Goal: Check status: Check status

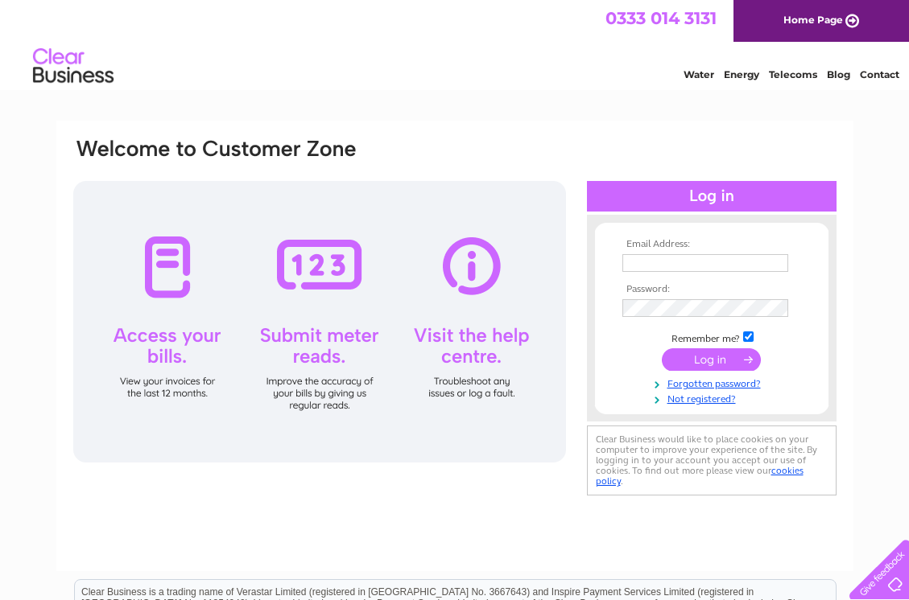
type input "[EMAIL_ADDRESS][DOMAIN_NAME]"
click at [720, 353] on input "submit" at bounding box center [711, 360] width 99 height 23
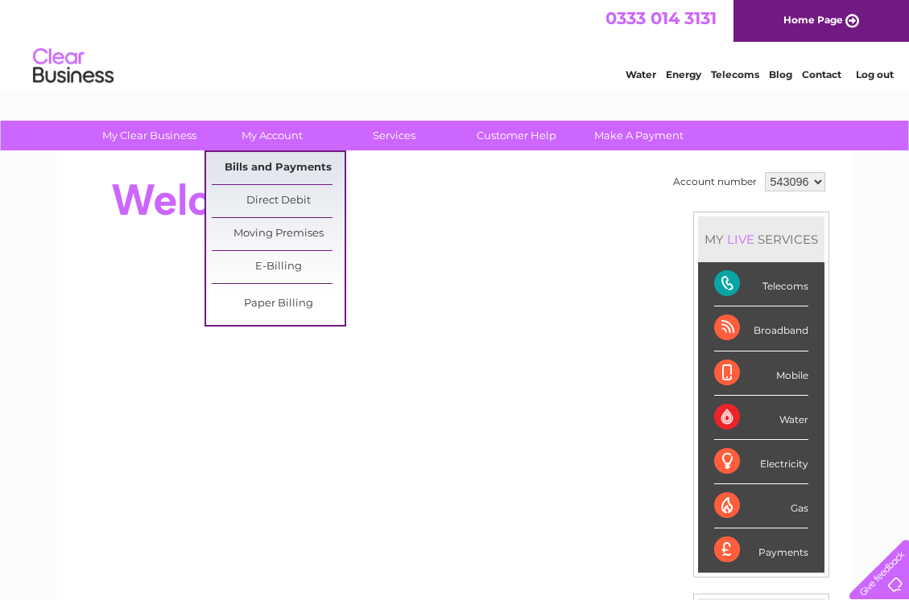
click at [276, 168] on link "Bills and Payments" at bounding box center [278, 168] width 133 height 32
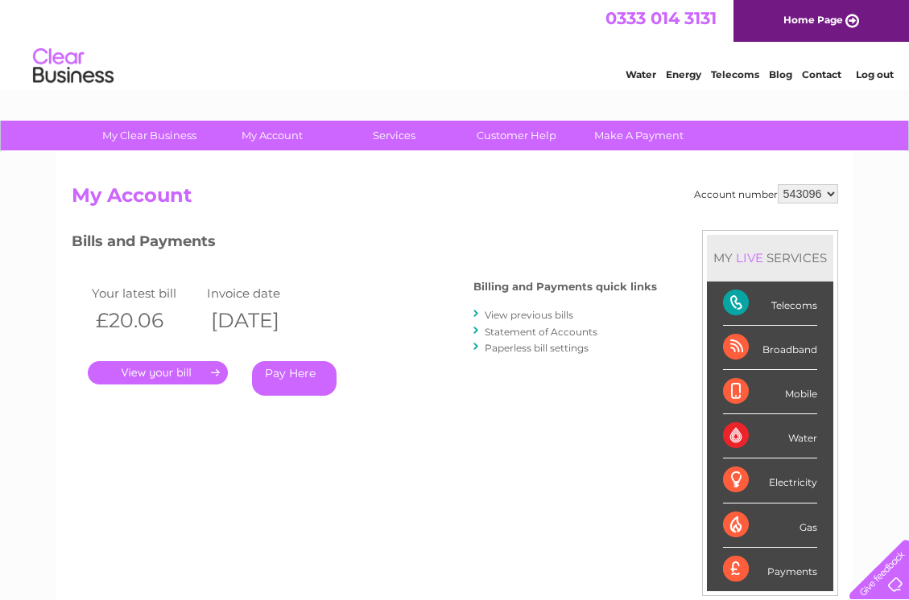
click at [183, 376] on link "." at bounding box center [158, 372] width 140 height 23
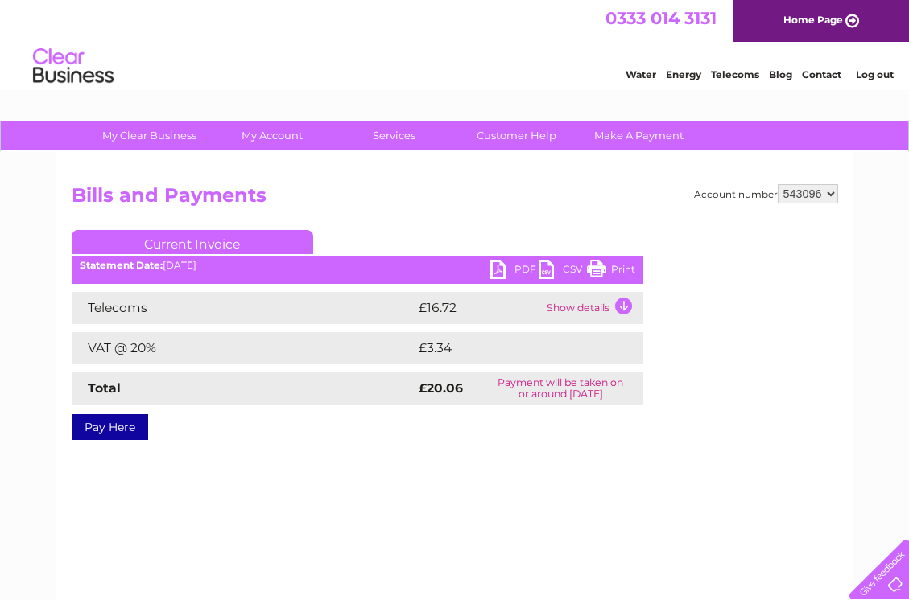
click at [621, 302] on td "Show details" at bounding box center [592, 308] width 101 height 32
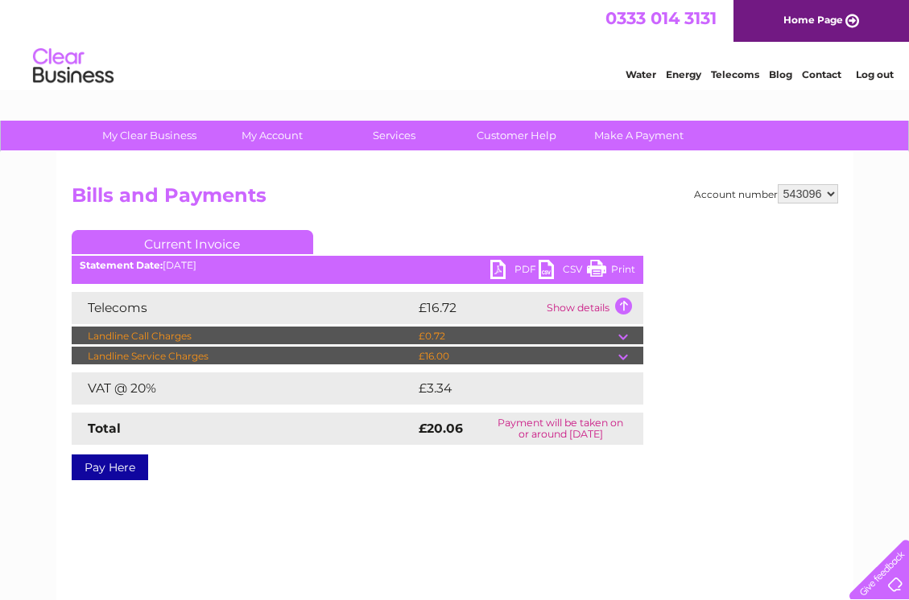
click at [596, 267] on link "Print" at bounding box center [611, 271] width 48 height 23
